Goal: Task Accomplishment & Management: Use online tool/utility

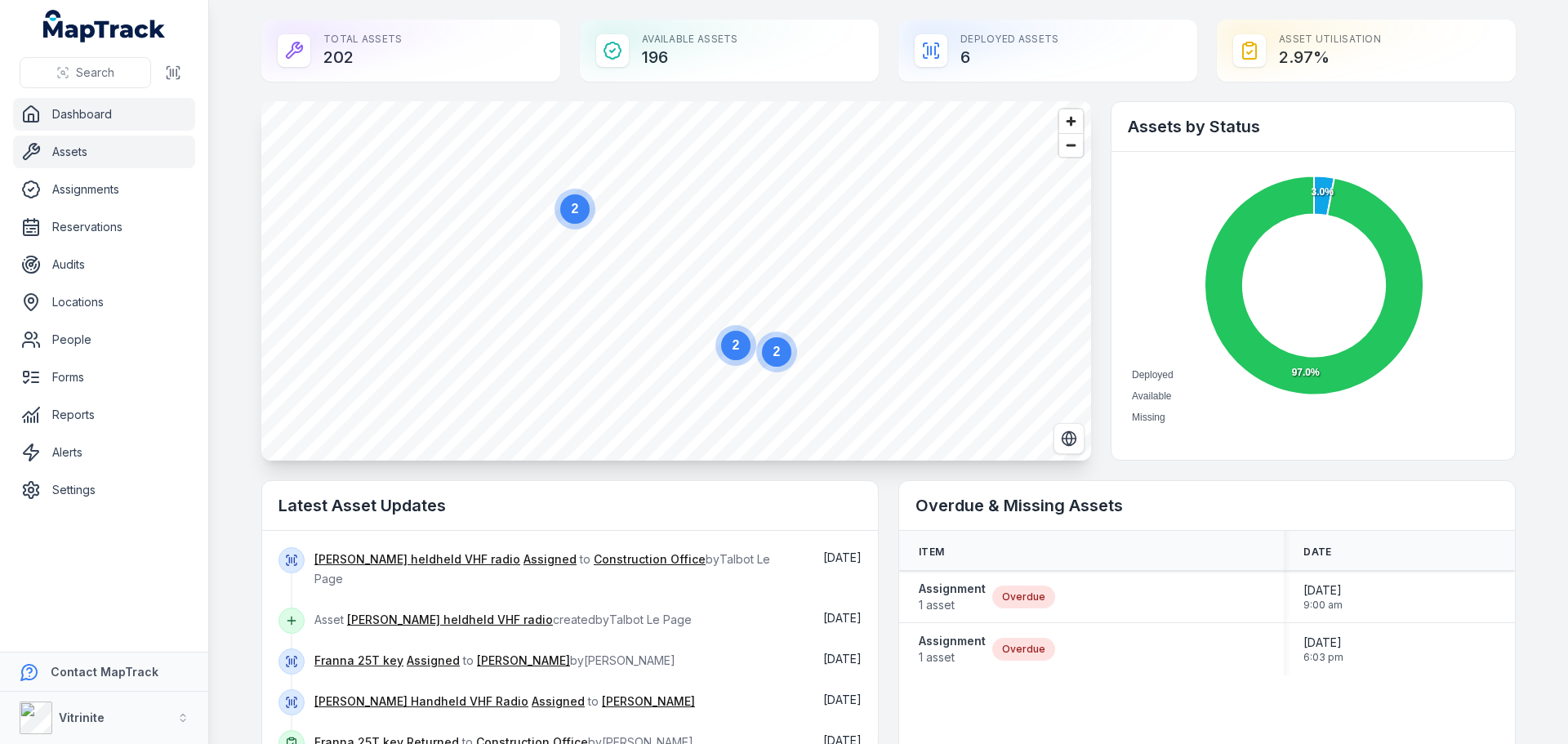
click at [76, 152] on link "Assets" at bounding box center [103, 151] width 182 height 32
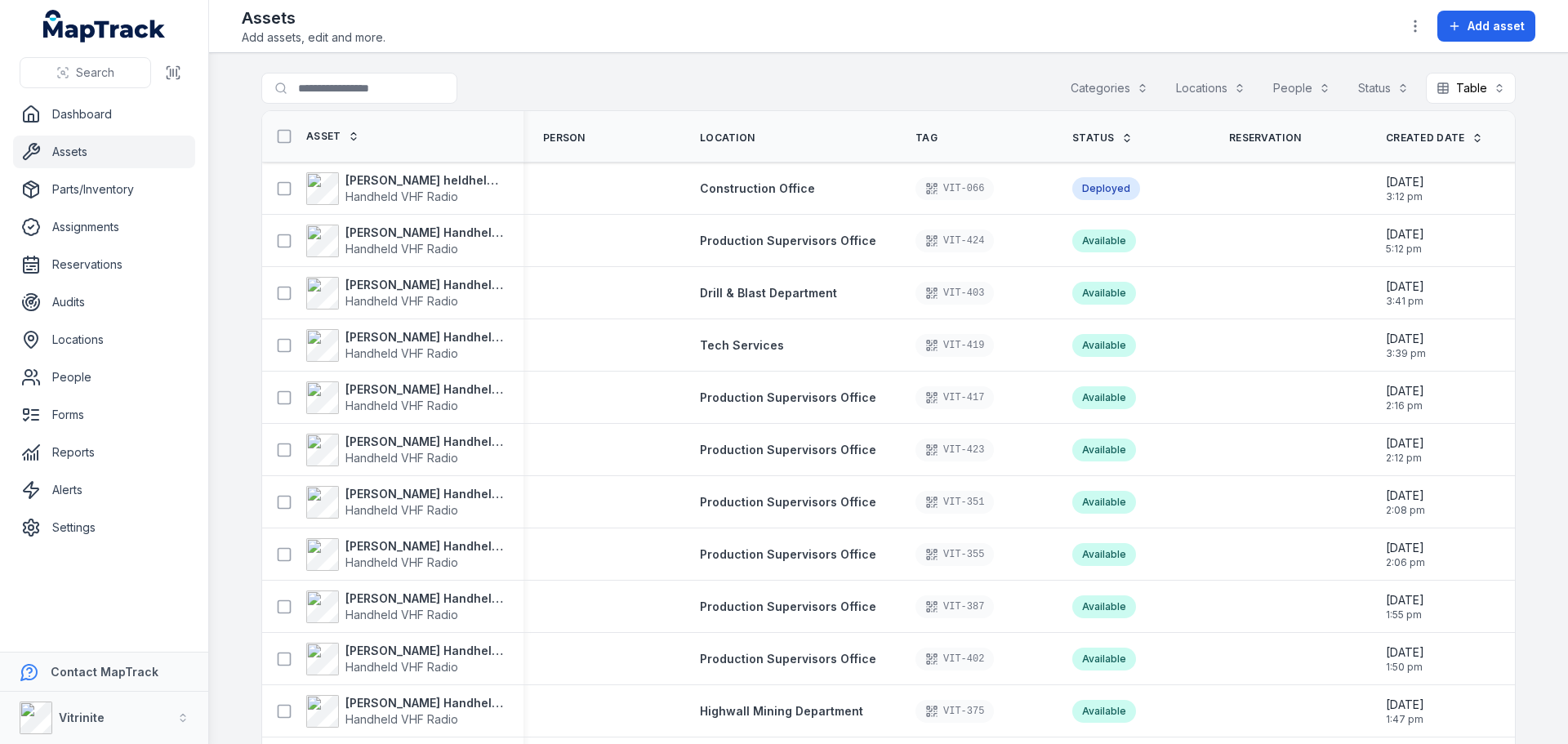
click at [1121, 133] on icon at bounding box center [1127, 138] width 11 height 11
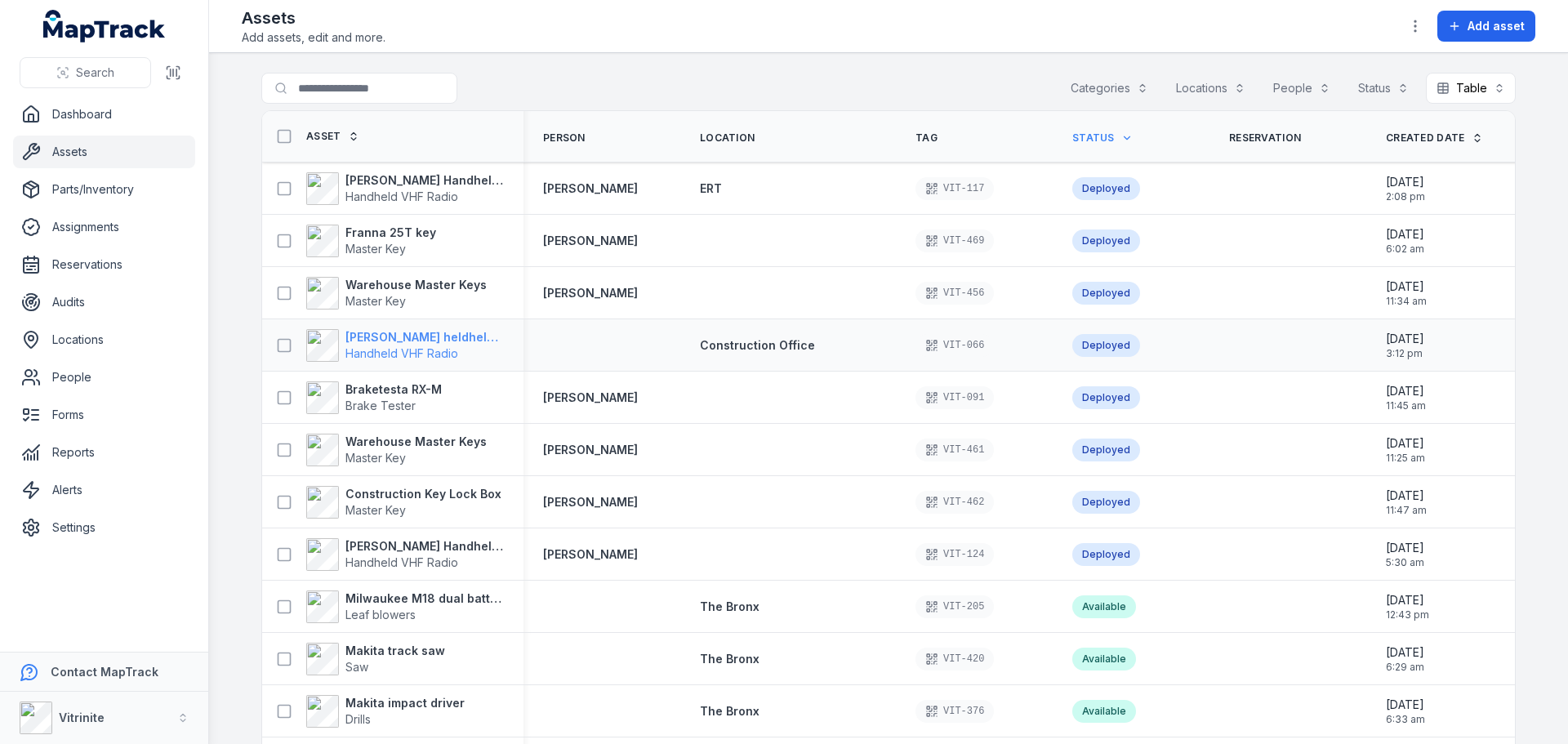
click at [413, 339] on strong "[PERSON_NAME] heldheld VHF radio" at bounding box center [425, 337] width 159 height 17
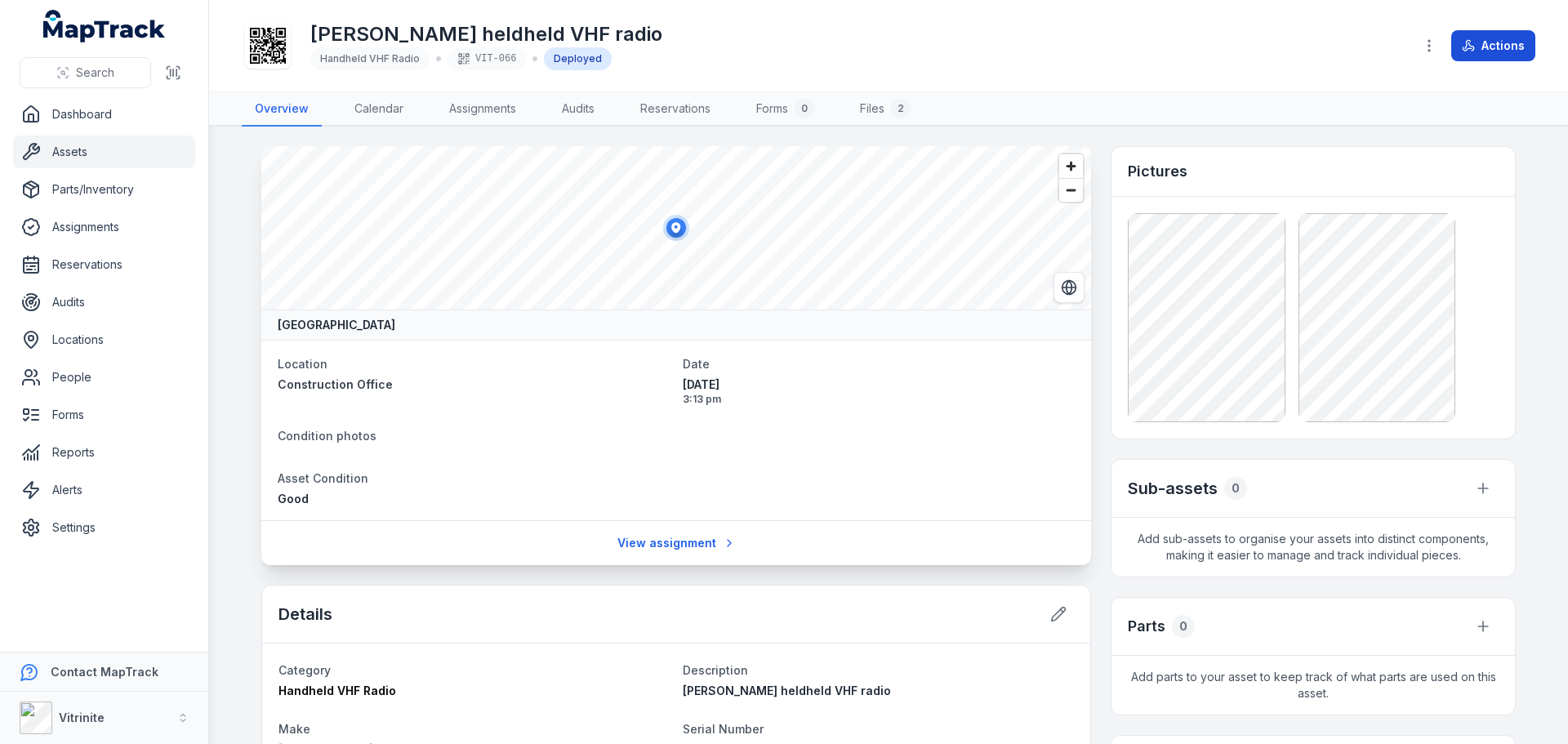
click at [1483, 38] on button "Actions" at bounding box center [1493, 46] width 84 height 31
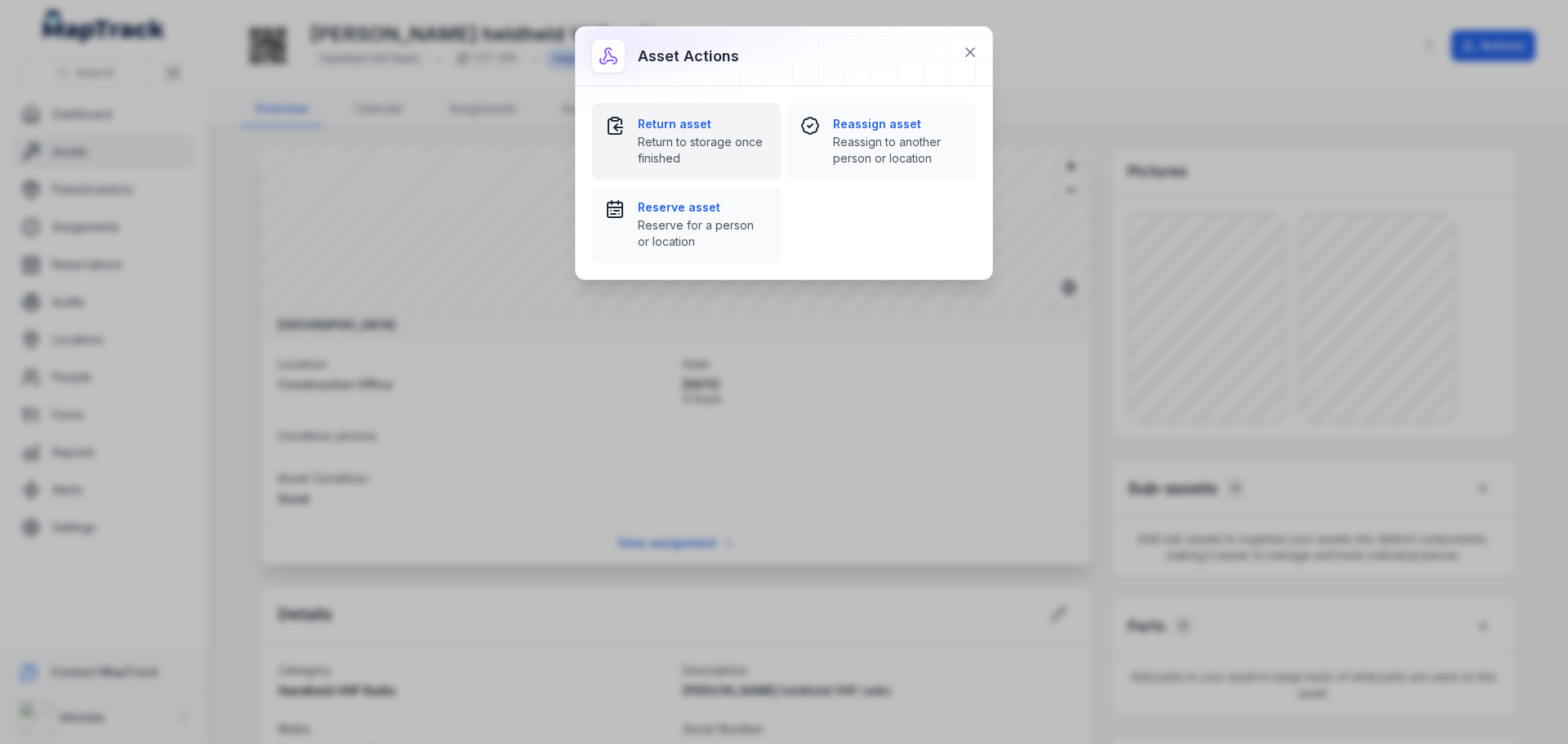
click at [645, 133] on div "Return asset Return to storage once finished" at bounding box center [703, 141] width 130 height 51
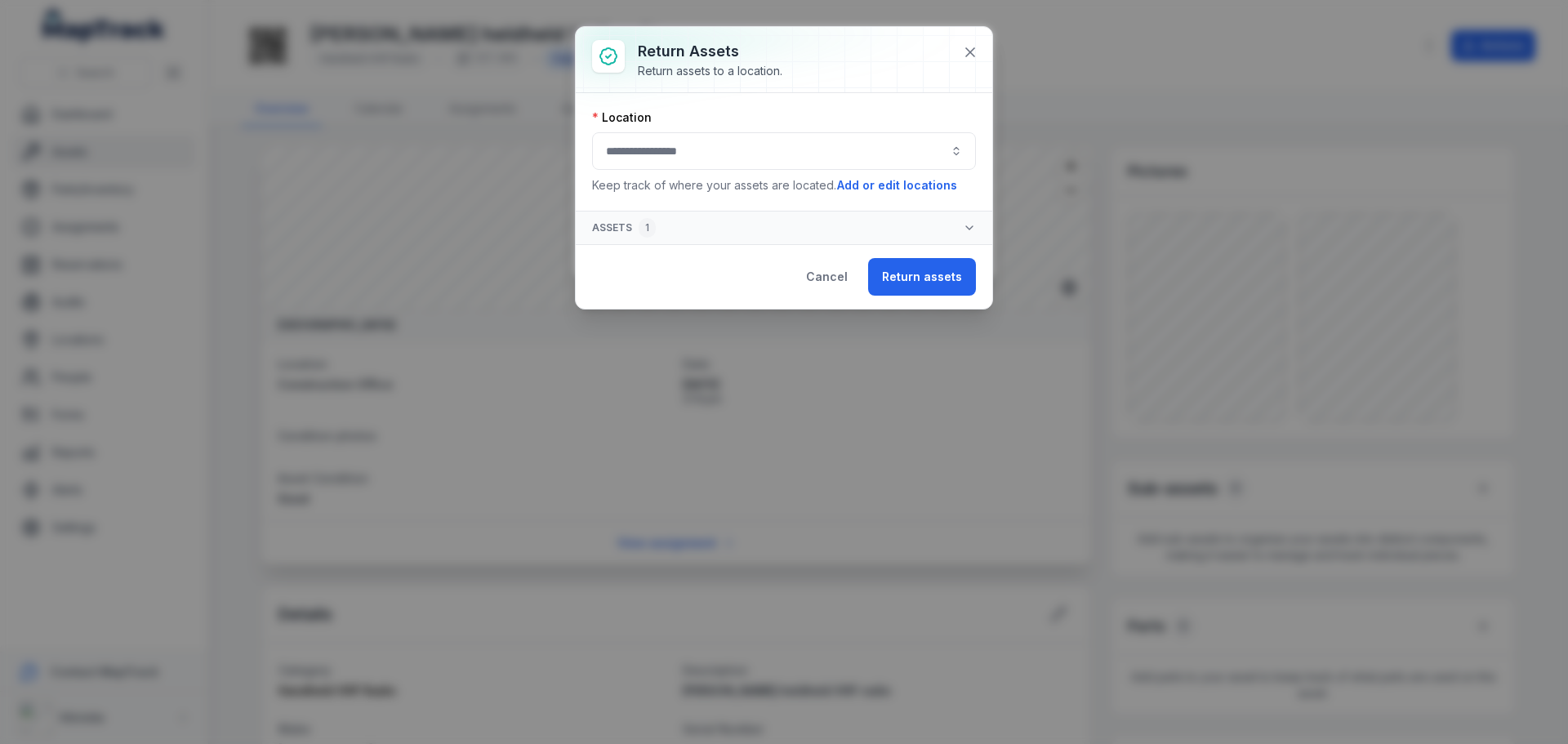
click at [640, 159] on button "button" at bounding box center [784, 150] width 384 height 38
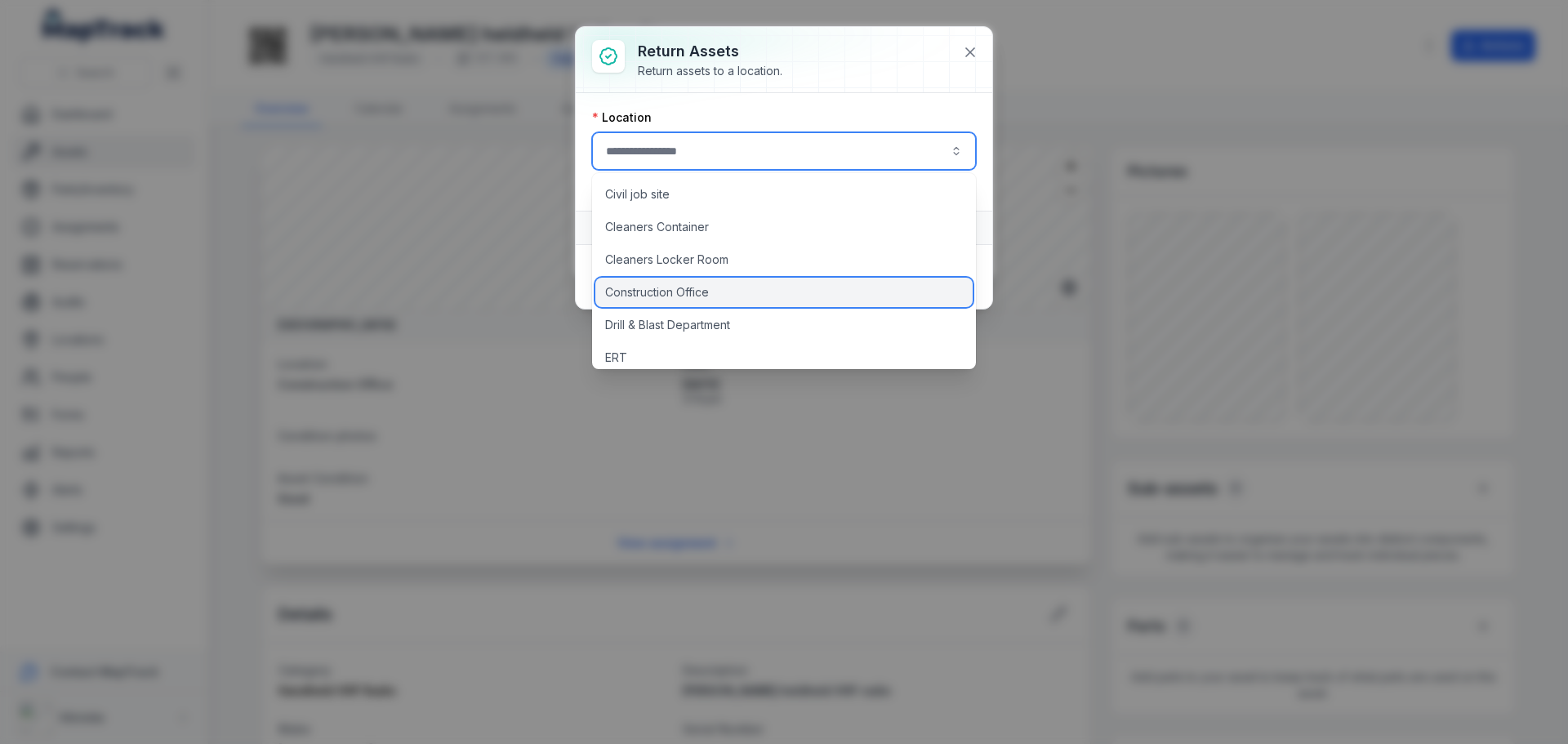
click at [655, 299] on span "Construction Office" at bounding box center [657, 293] width 103 height 17
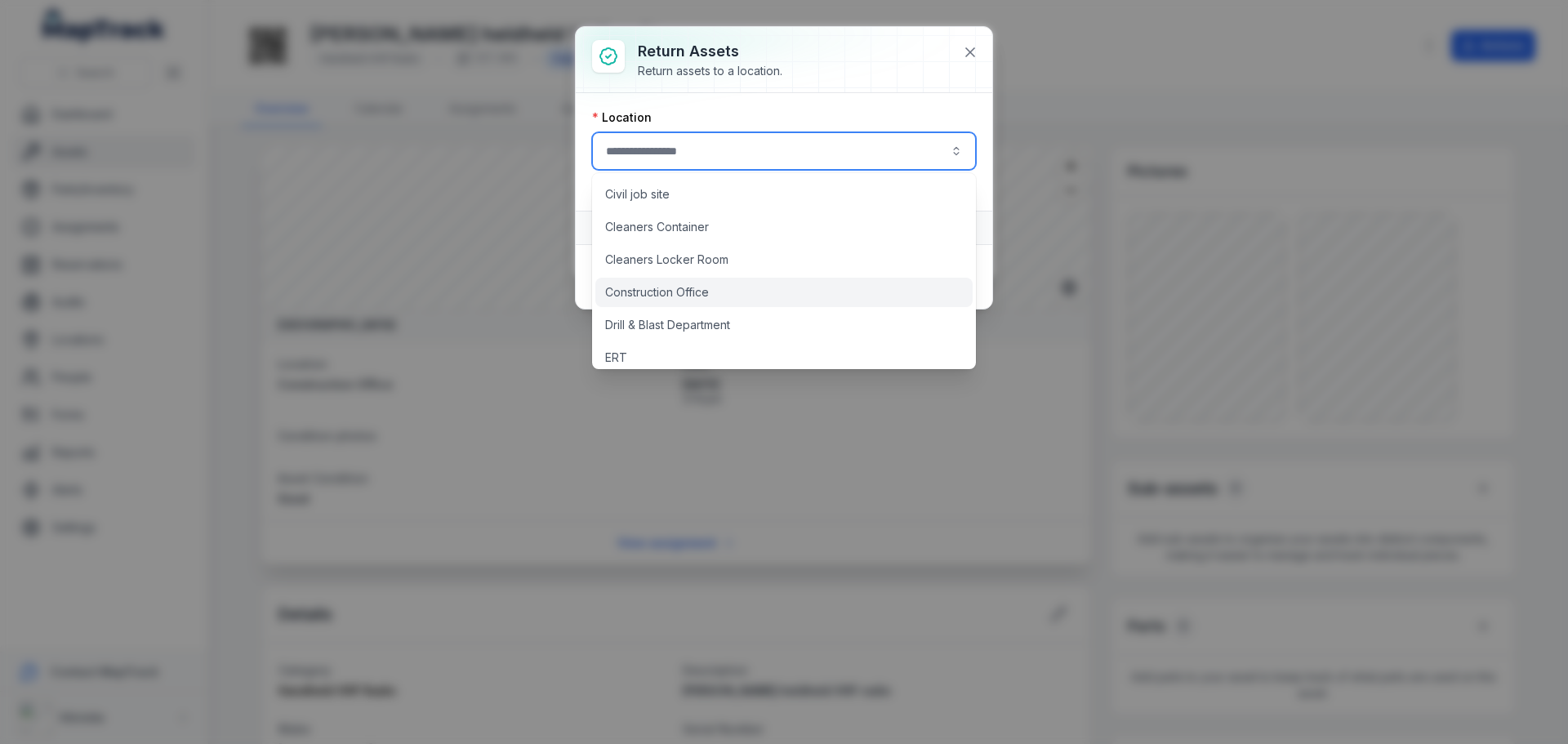
type input "**********"
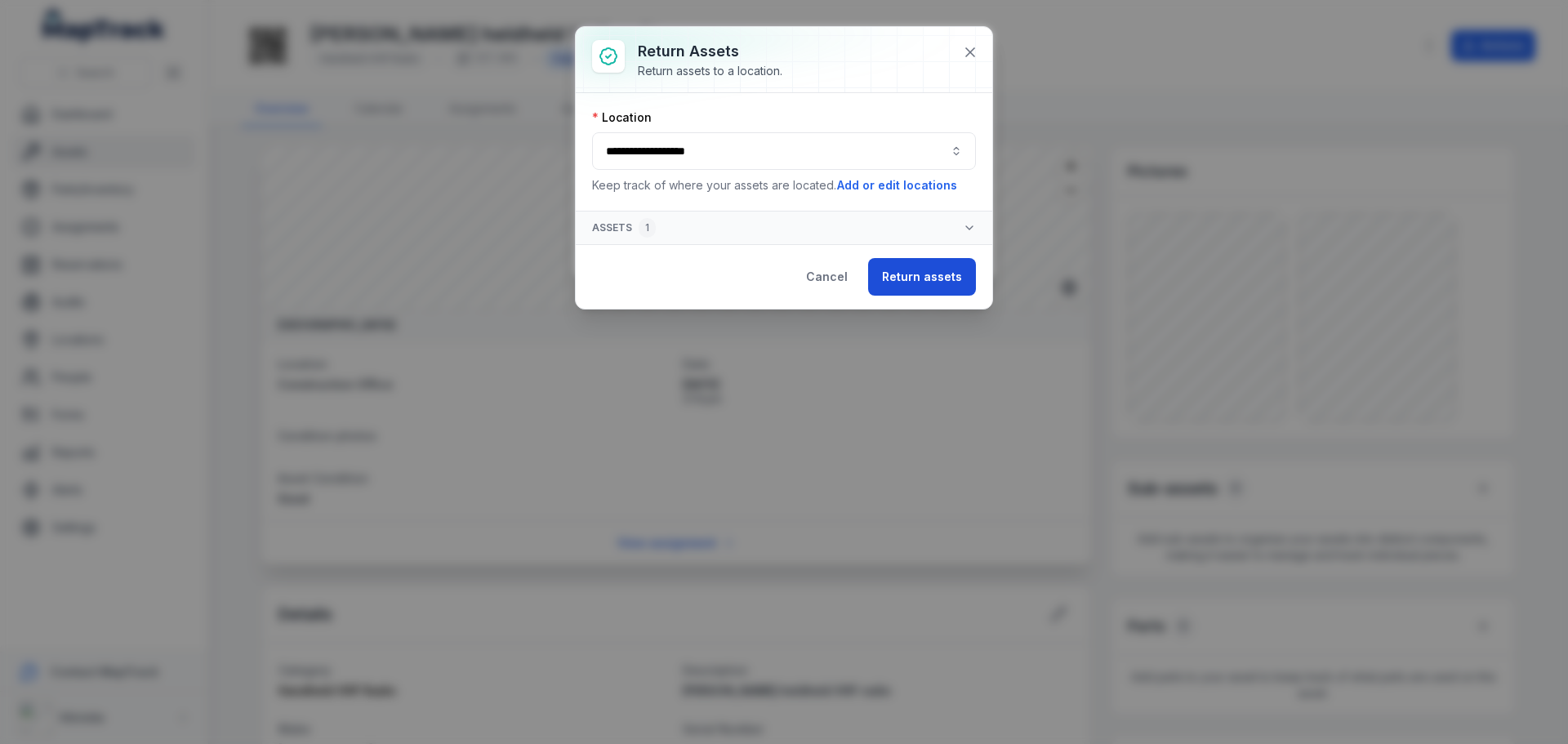
click at [916, 270] on button "Return assets" at bounding box center [922, 277] width 108 height 38
